Goal: Task Accomplishment & Management: Complete application form

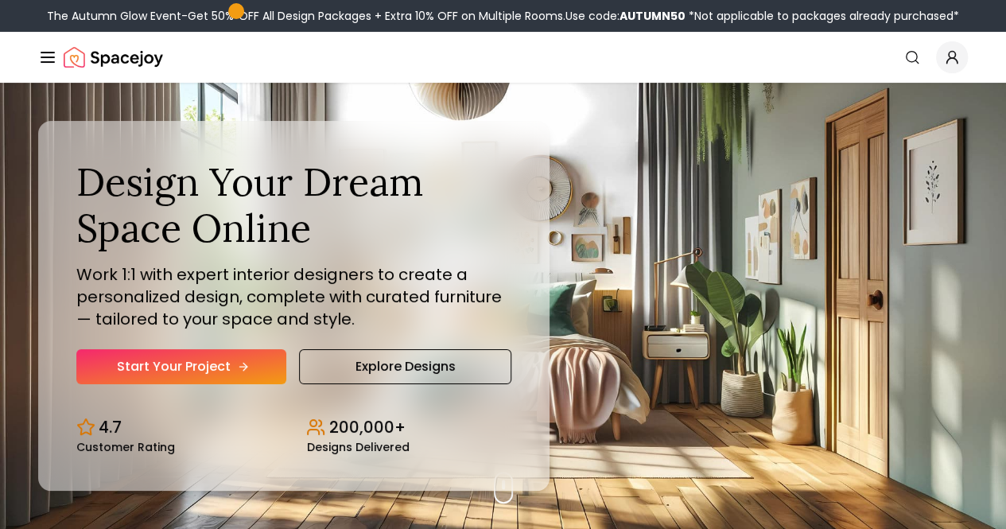
click at [199, 384] on link "Start Your Project" at bounding box center [181, 366] width 210 height 35
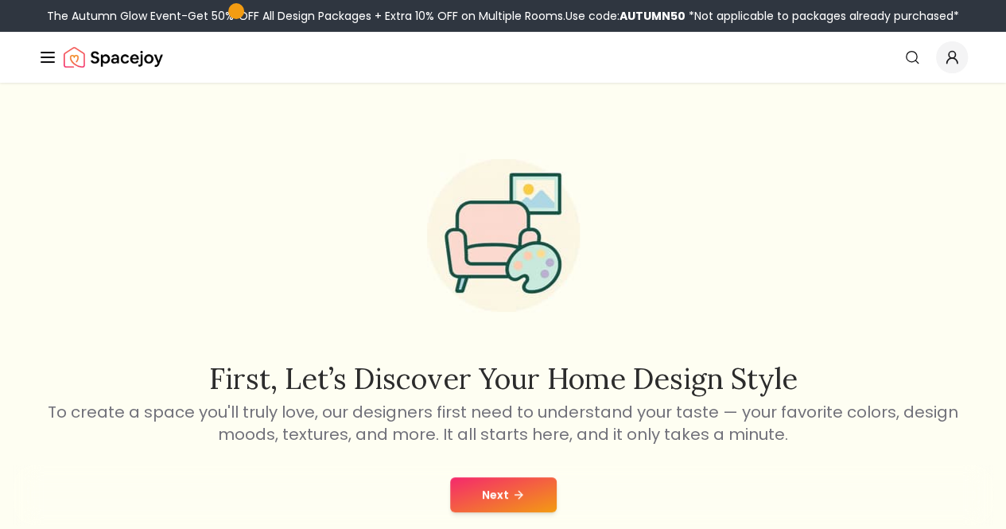
click at [494, 486] on button "Next" at bounding box center [503, 494] width 107 height 35
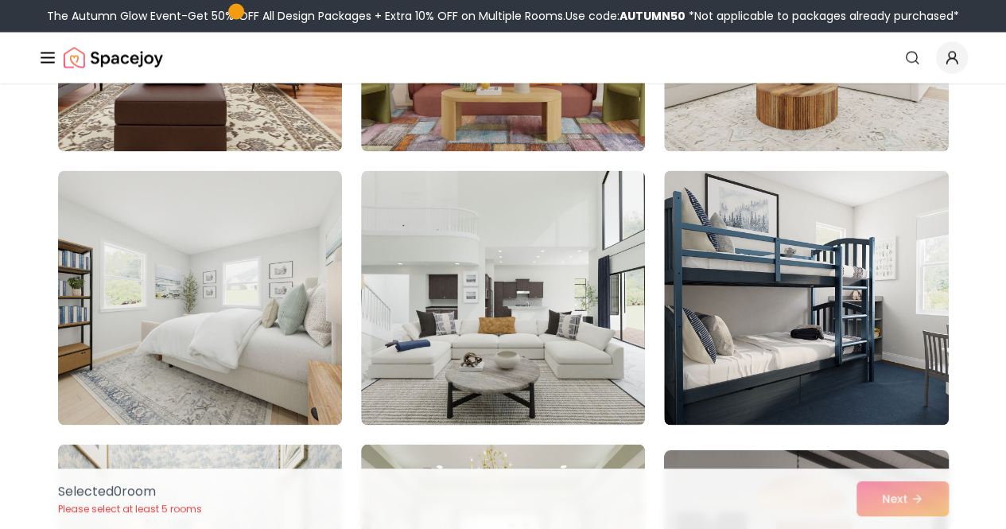
scroll to position [1463, 0]
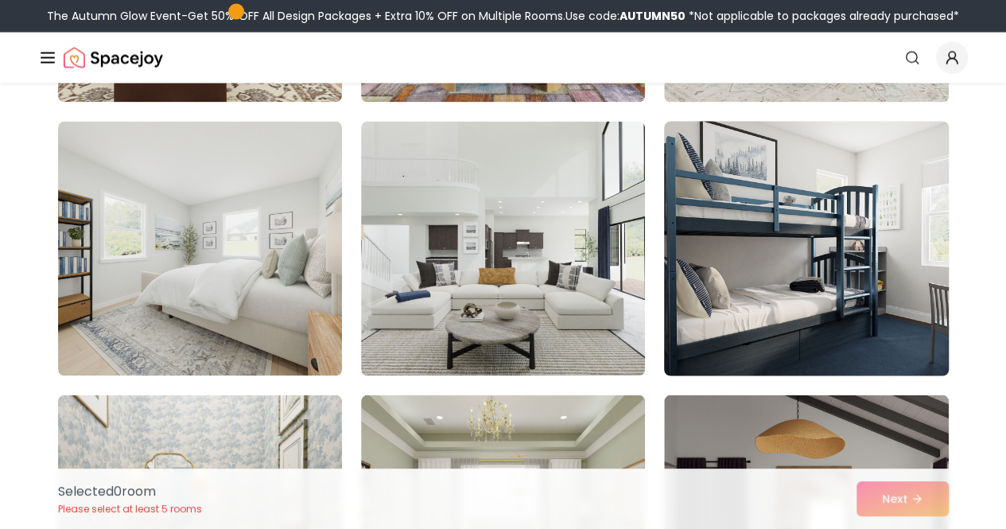
click at [750, 297] on img at bounding box center [806, 247] width 298 height 267
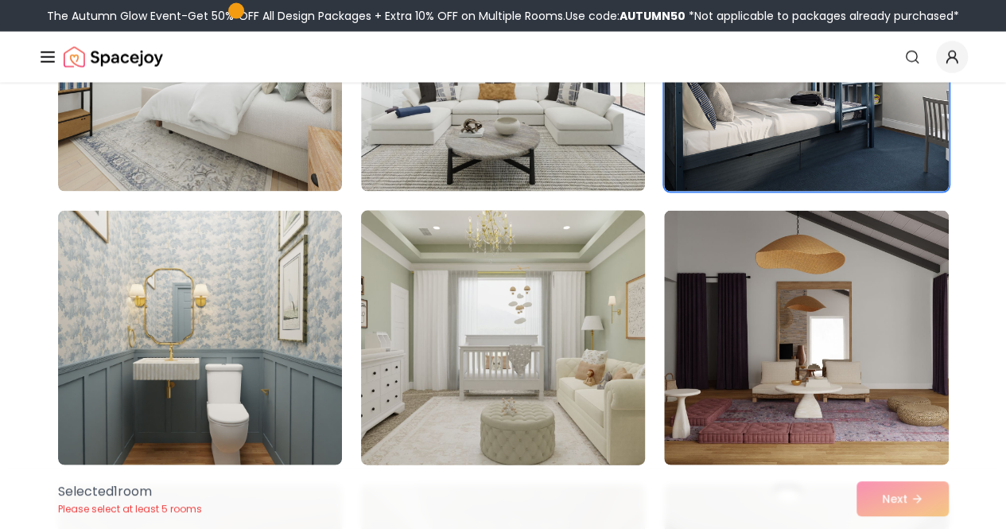
scroll to position [1717, 0]
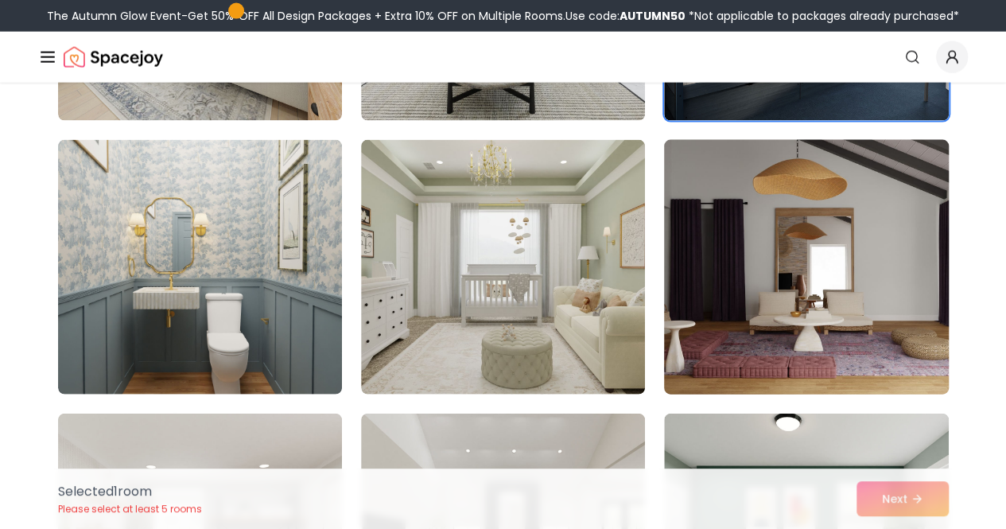
click at [737, 290] on img at bounding box center [806, 267] width 298 height 267
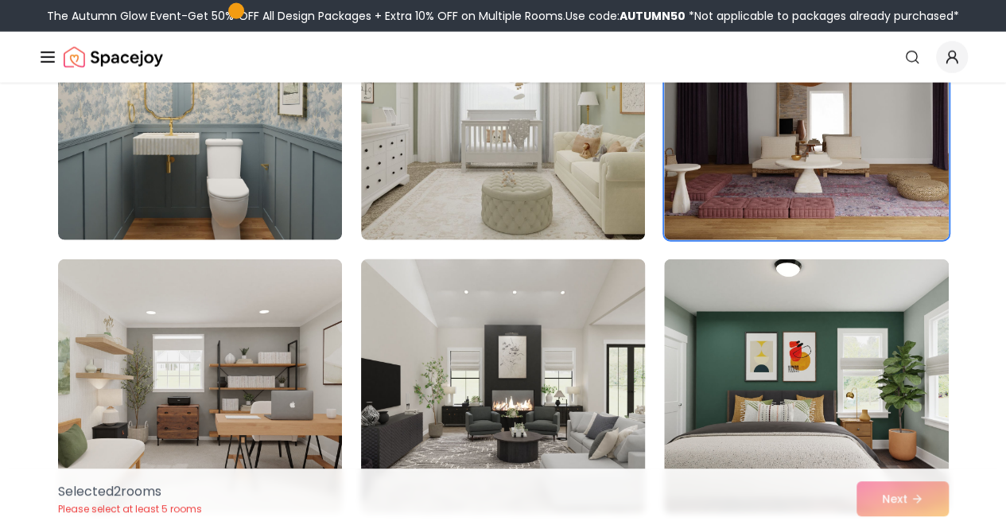
scroll to position [1971, 0]
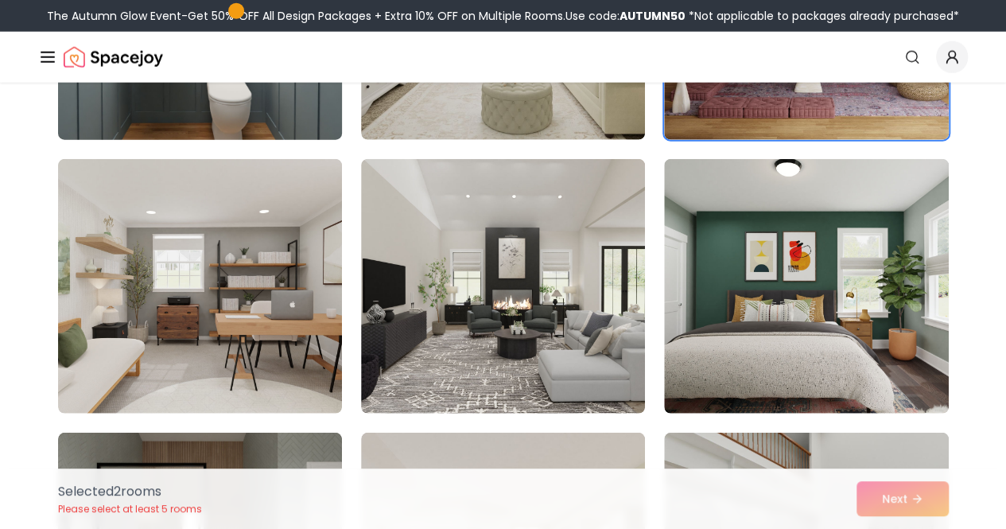
click at [200, 99] on img at bounding box center [200, 12] width 298 height 267
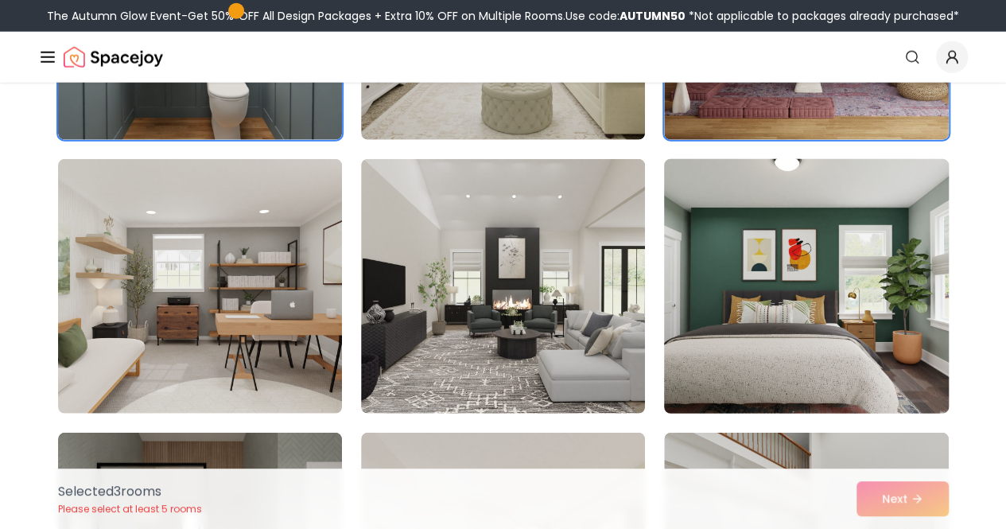
click at [812, 320] on img at bounding box center [806, 286] width 298 height 267
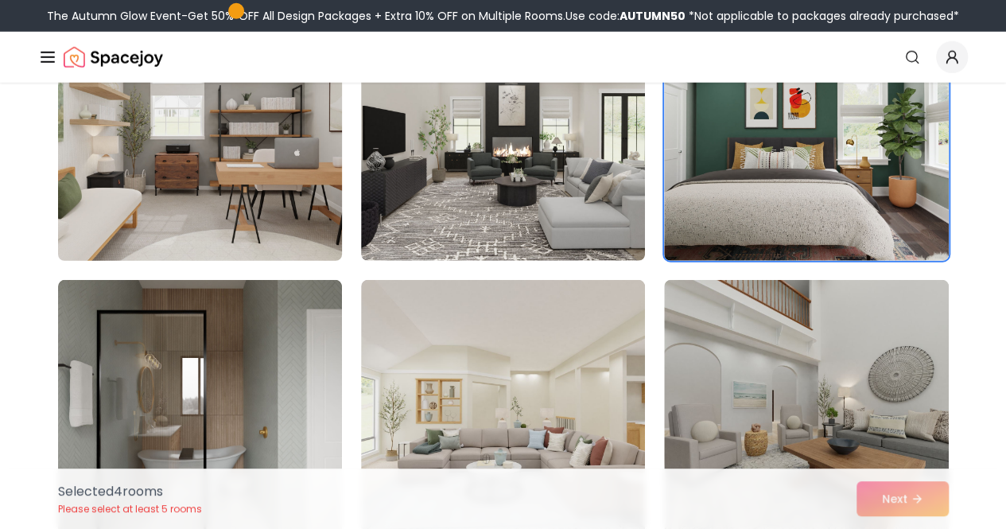
scroll to position [2130, 0]
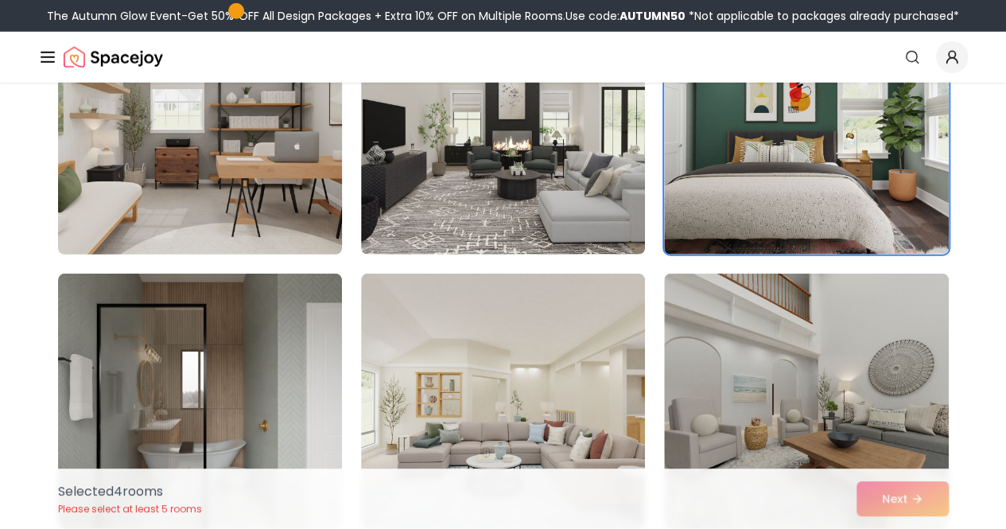
click at [218, 165] on img at bounding box center [200, 127] width 298 height 267
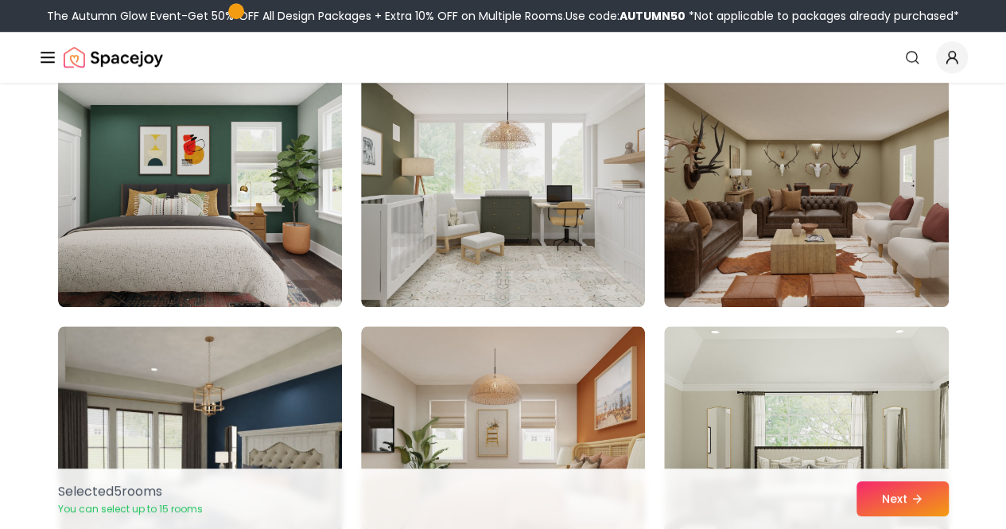
scroll to position [3720, 0]
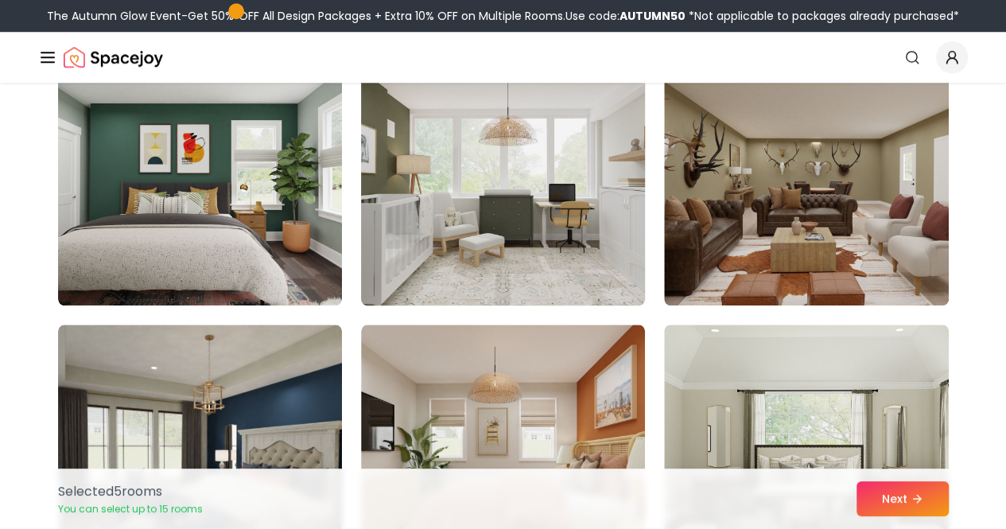
click at [413, 190] on img at bounding box center [503, 178] width 298 height 267
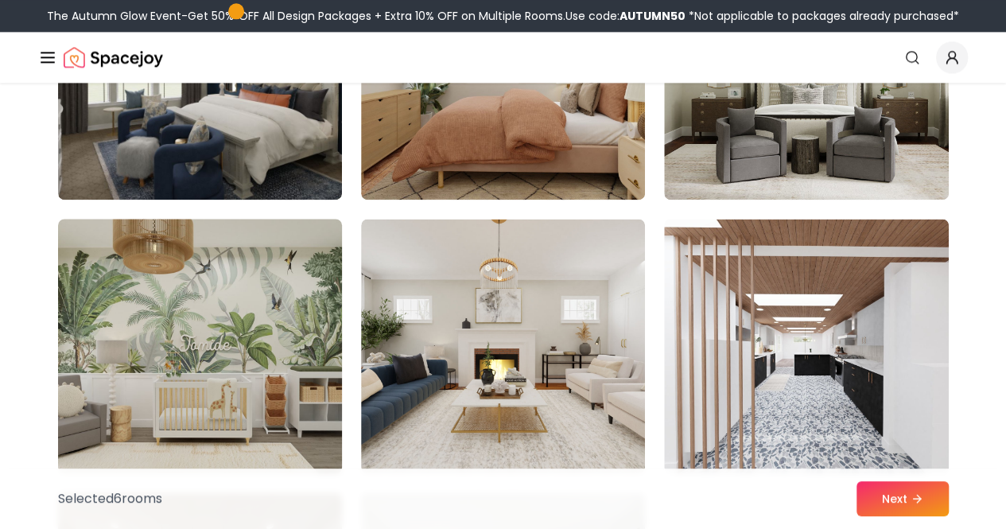
scroll to position [4102, 0]
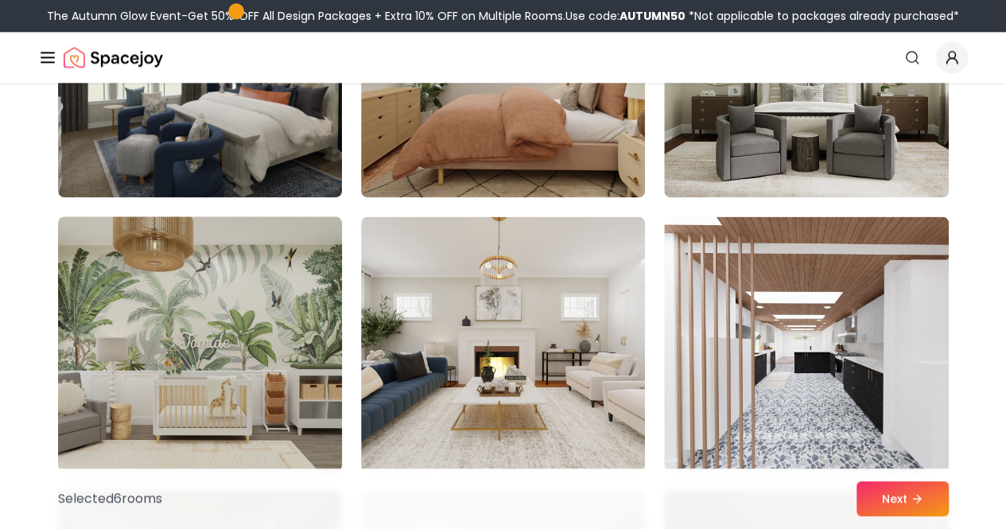
click at [224, 352] on img at bounding box center [200, 343] width 298 height 267
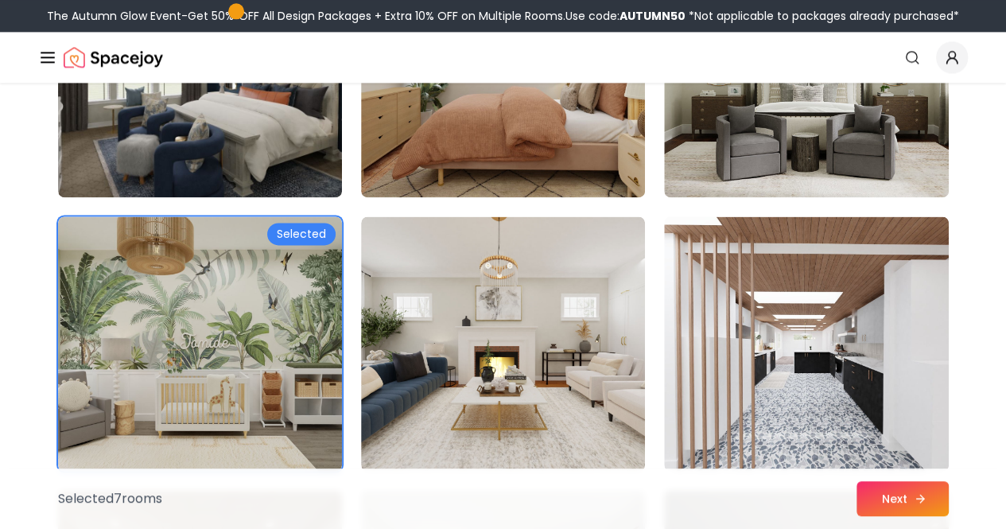
click at [892, 490] on button "Next" at bounding box center [902, 498] width 92 height 35
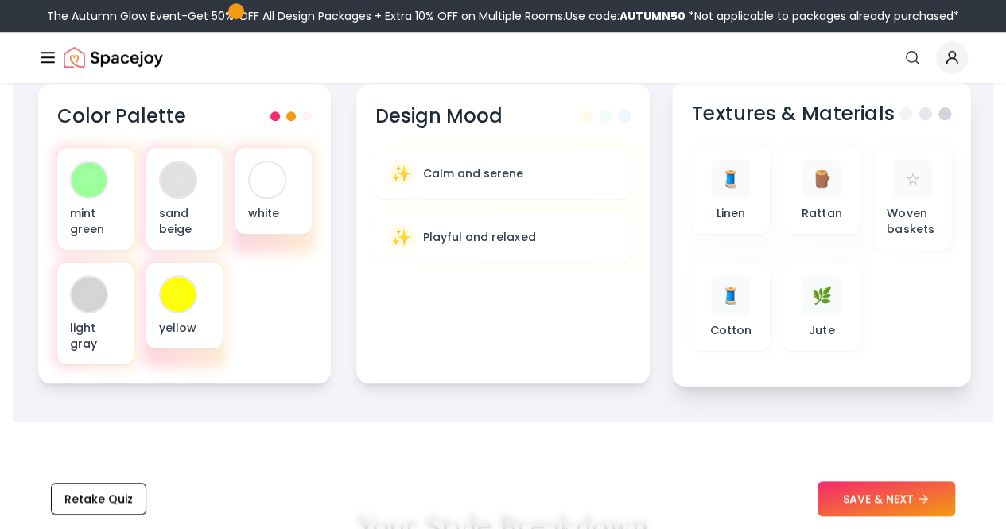
scroll to position [572, 0]
